Goal: Complete application form: Complete application form

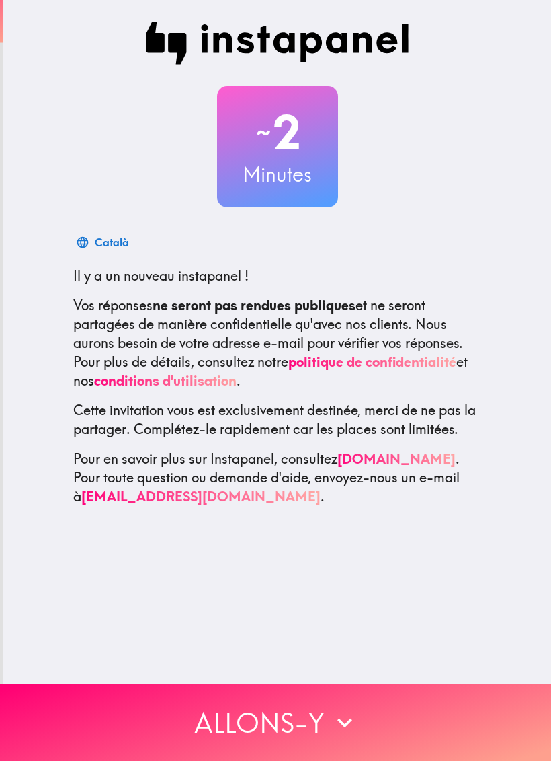
click at [458, 692] on button "Allons-y" at bounding box center [275, 721] width 551 height 77
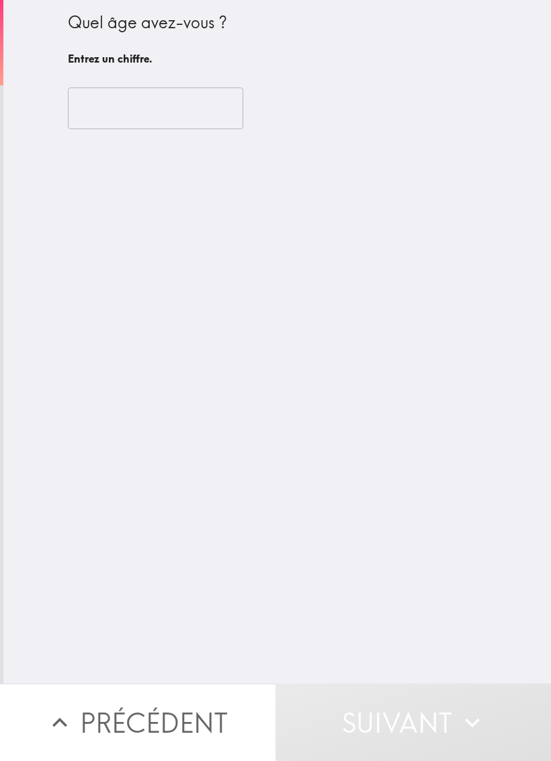
click at [200, 113] on input "number" at bounding box center [156, 108] width 176 height 42
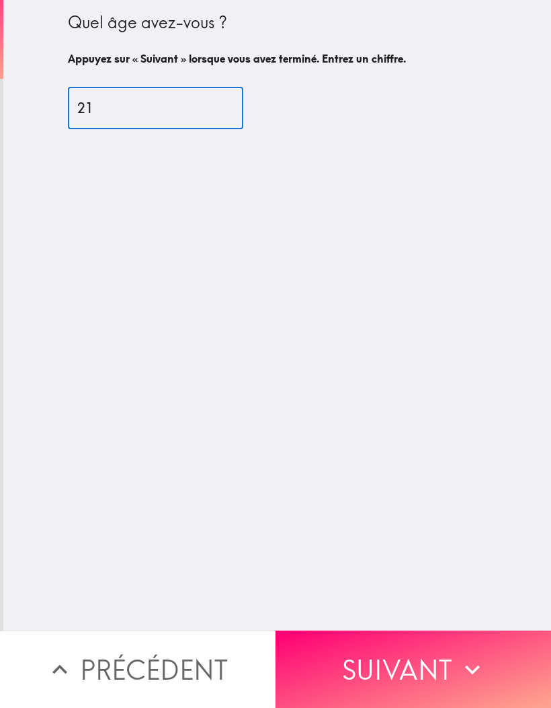
type input "21"
click at [280, 315] on div "Quel âge avez-vous ? Appuyez sur « Suivant » lorsque vous avez terminé. Entrez …" at bounding box center [277, 315] width 548 height 630
click at [443, 669] on button "Suivant" at bounding box center [414, 668] width 276 height 77
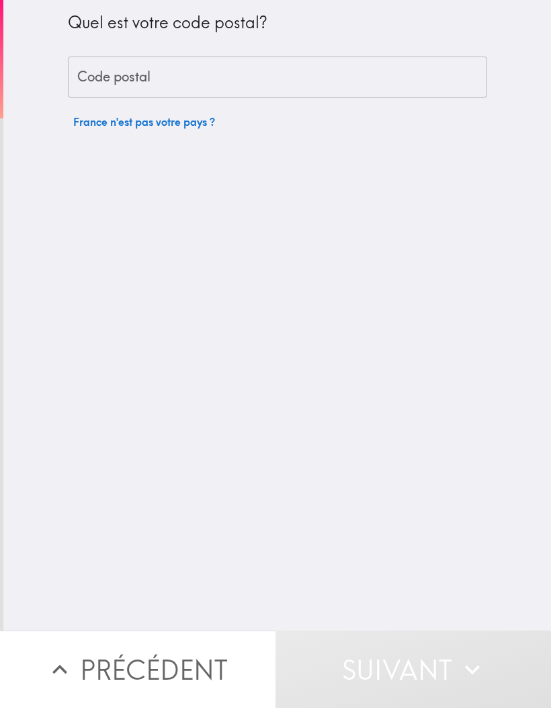
click at [358, 69] on input "Code postal" at bounding box center [278, 77] width 420 height 42
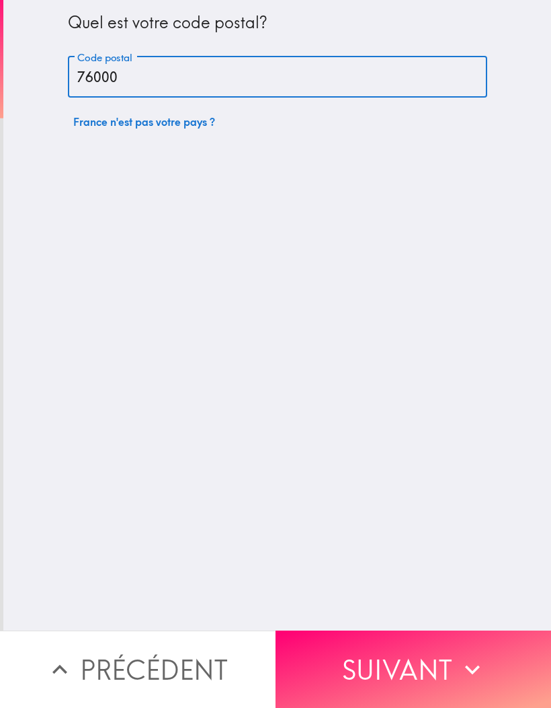
type input "76000"
click at [509, 352] on div "Quel est votre code postal? Code postal 76000 Code postal [GEOGRAPHIC_DATA] n'e…" at bounding box center [277, 315] width 548 height 630
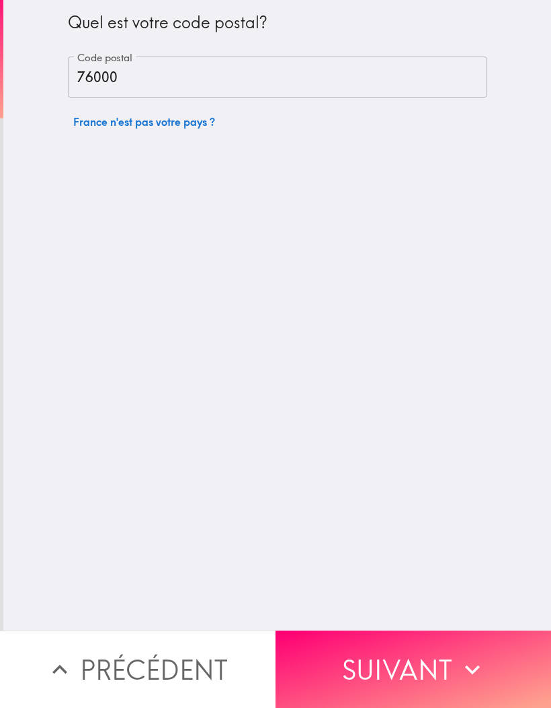
click at [480, 660] on icon "button" at bounding box center [473, 669] width 30 height 30
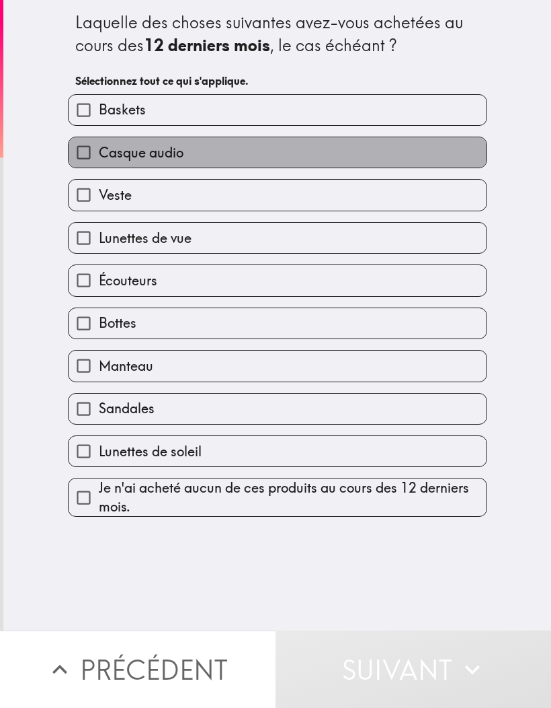
click at [352, 149] on label "Casque audio" at bounding box center [278, 152] width 418 height 30
click at [99, 149] on input "Casque audio" at bounding box center [84, 152] width 30 height 30
checkbox input "true"
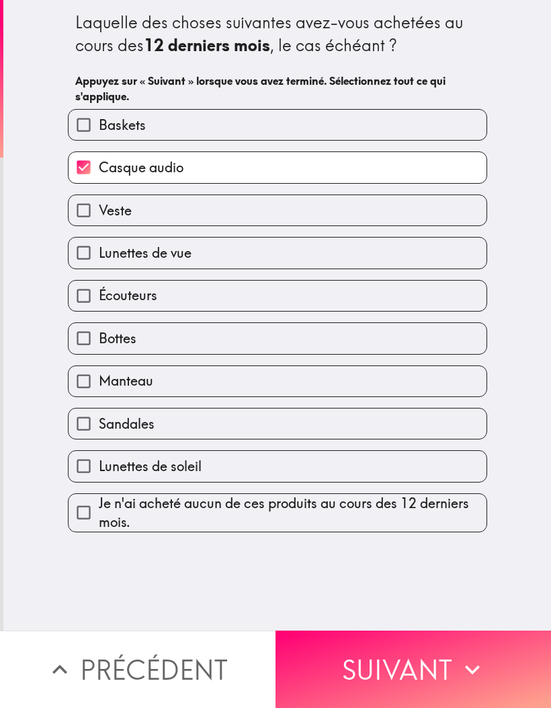
click at [293, 291] on label "Écouteurs" at bounding box center [278, 295] width 418 height 30
click at [99, 291] on input "Écouteurs" at bounding box center [84, 295] width 30 height 30
checkbox input "true"
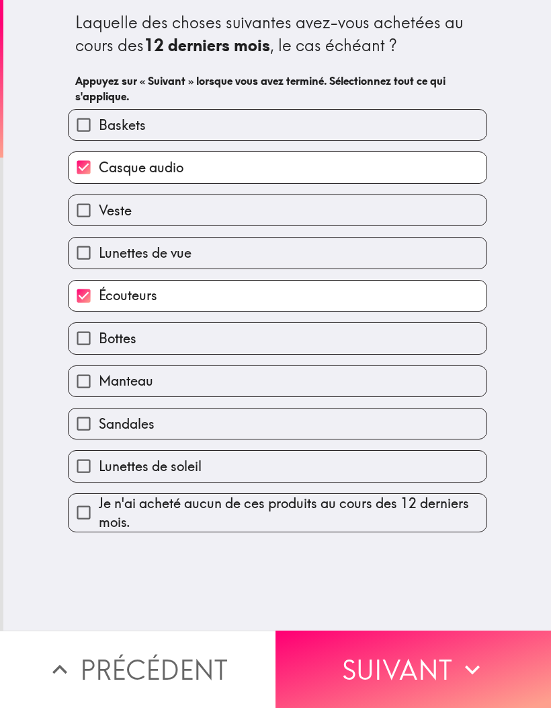
click at [450, 666] on button "Suivant" at bounding box center [414, 668] width 276 height 77
